Goal: Information Seeking & Learning: Learn about a topic

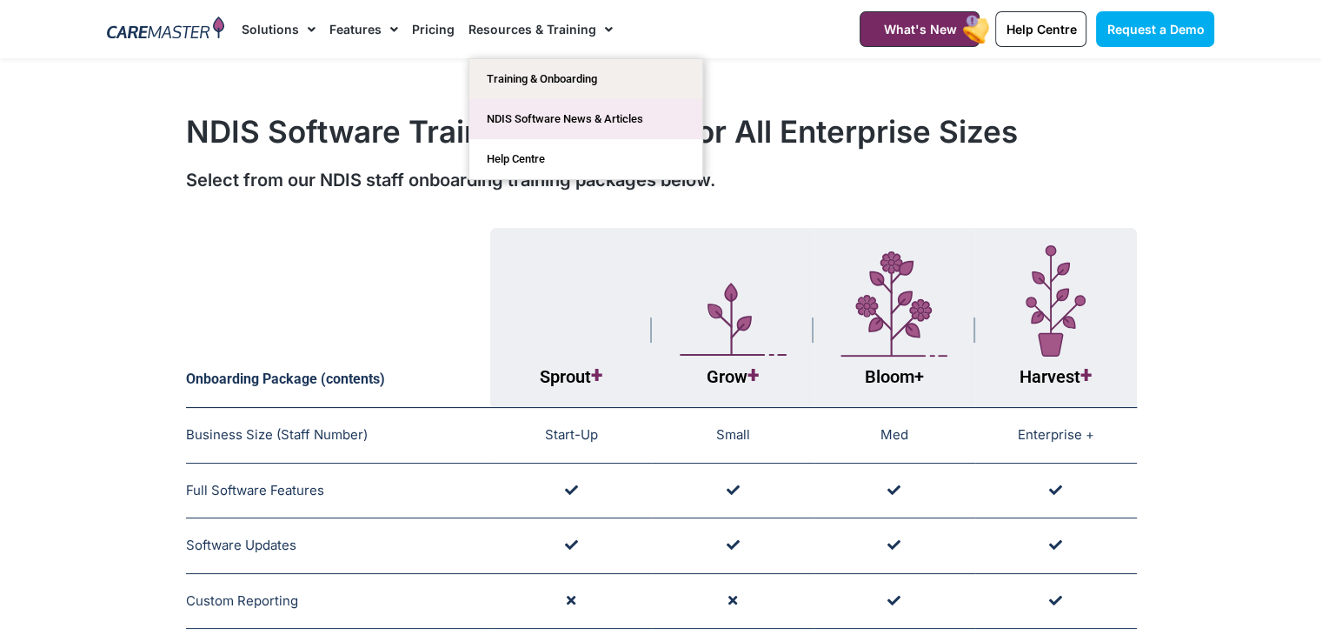
click at [561, 118] on link "NDIS Software News & Articles" at bounding box center [585, 119] width 233 height 40
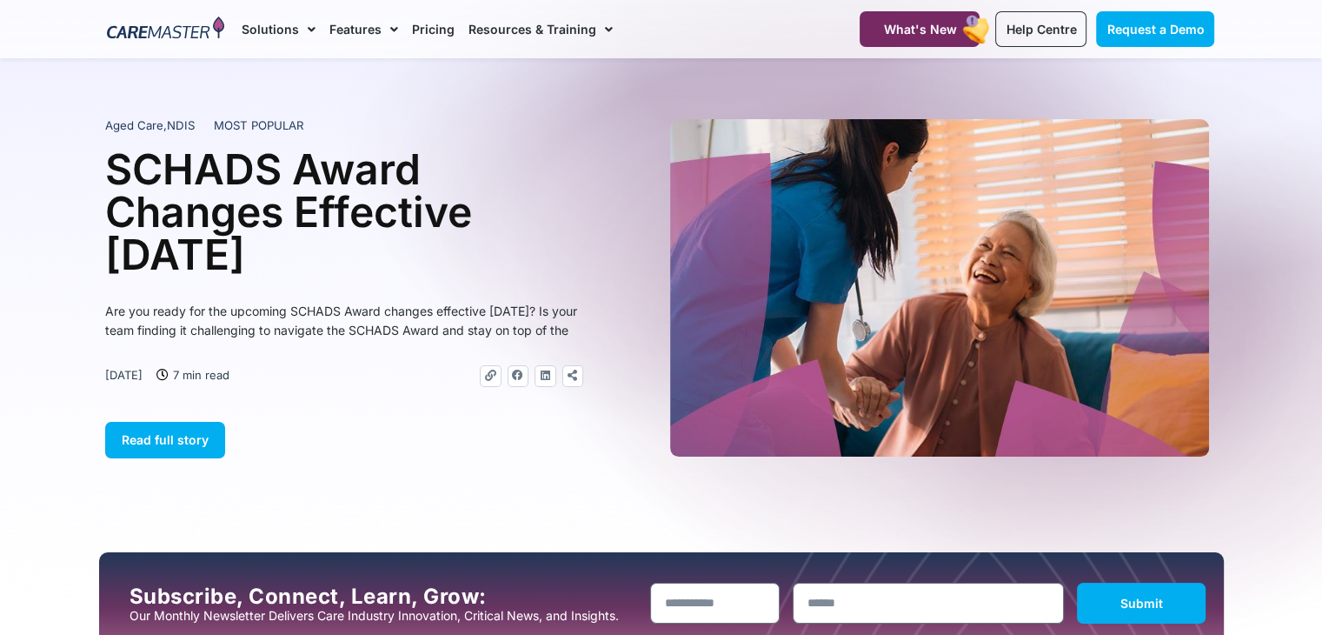
click at [388, 233] on h1 "SCHADS Award Changes Effective 1 January 2025" at bounding box center [344, 212] width 478 height 128
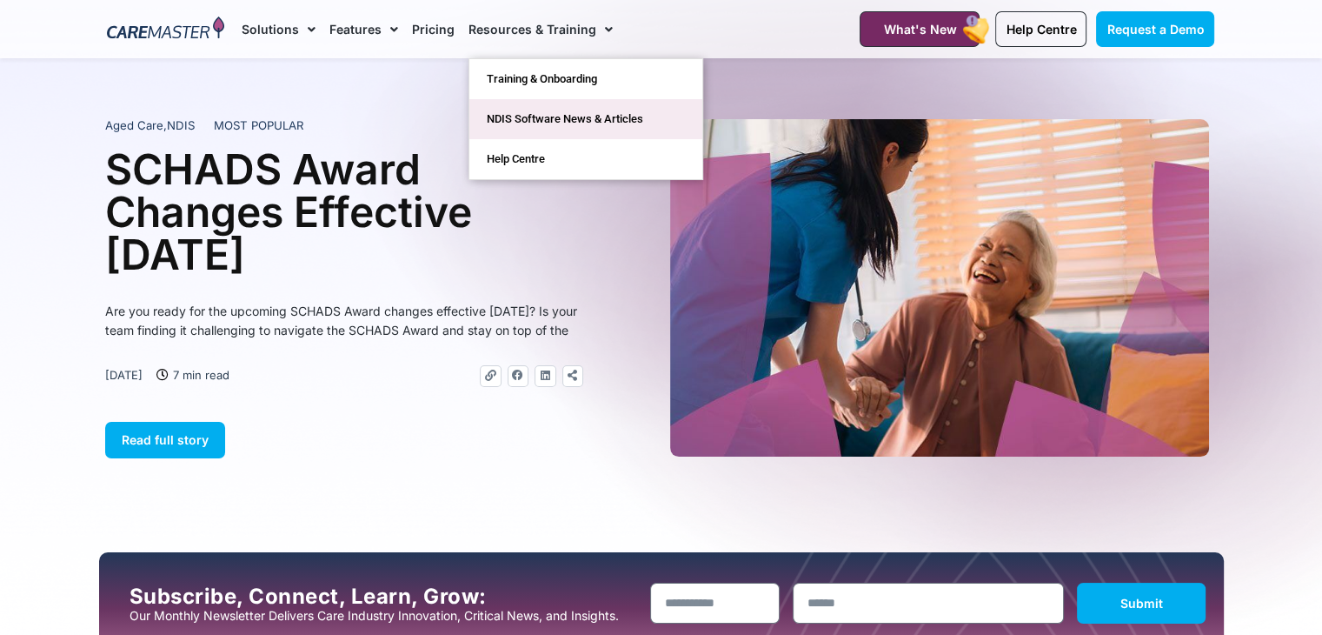
click at [581, 123] on link "NDIS Software News & Articles" at bounding box center [585, 119] width 233 height 40
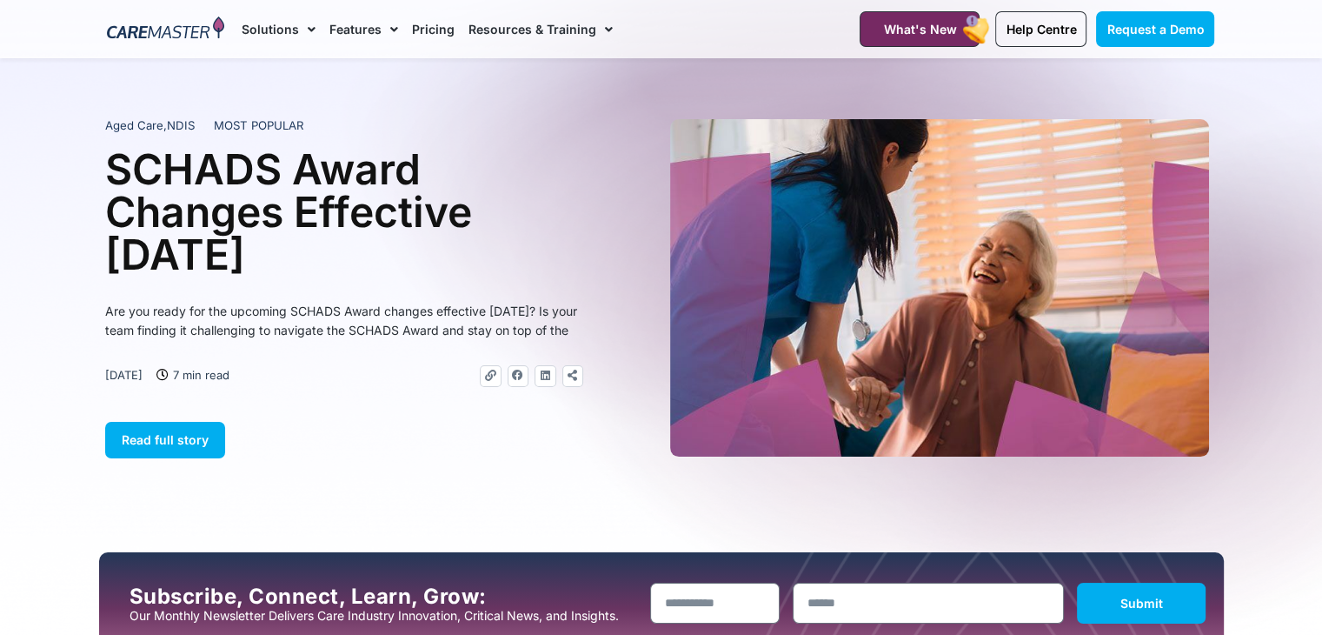
click at [506, 32] on link "Resources & Training" at bounding box center [540, 29] width 144 height 58
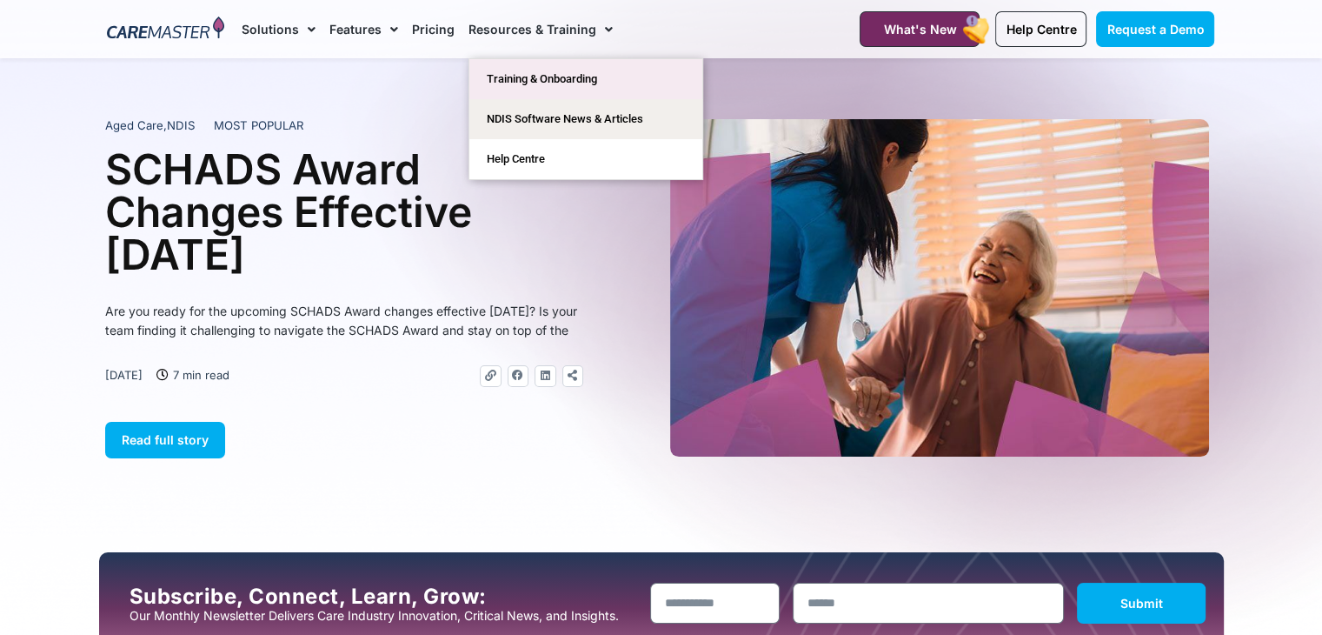
click at [574, 75] on link "Training & Onboarding" at bounding box center [585, 79] width 233 height 40
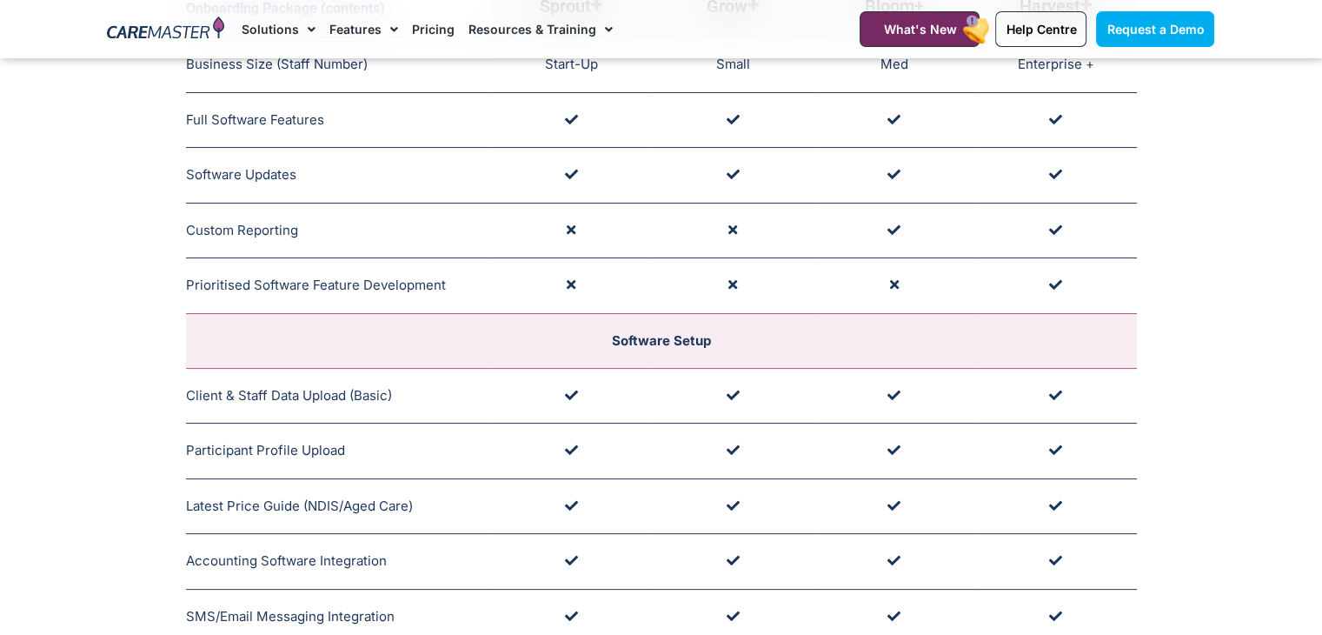
scroll to position [257, 0]
